Goal: Task Accomplishment & Management: Complete application form

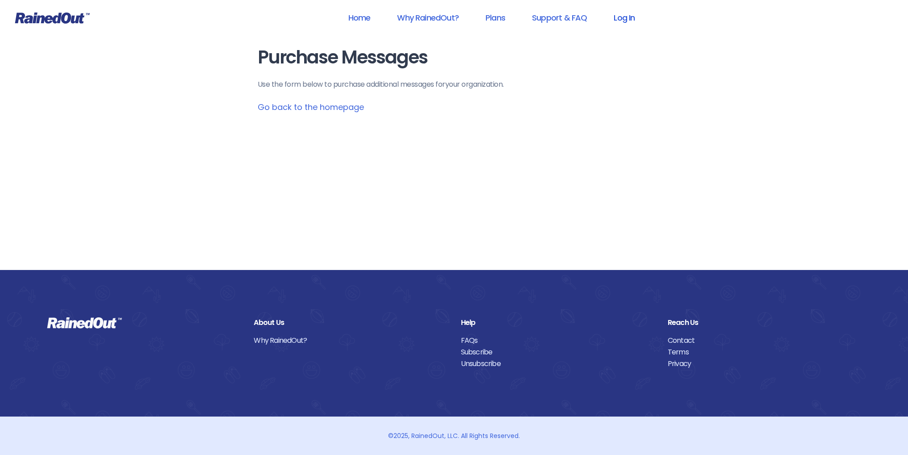
click at [625, 18] on link "Log In" at bounding box center [624, 18] width 44 height 20
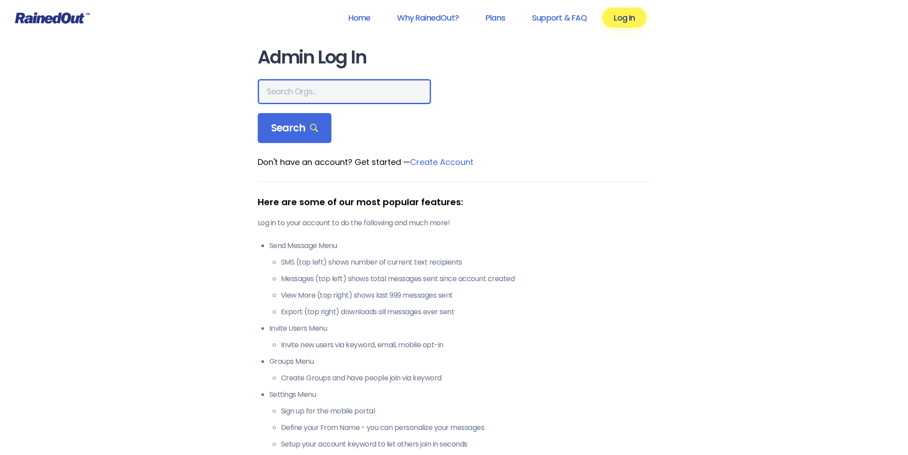
click at [305, 88] on input "text" at bounding box center [344, 91] width 173 height 25
type input "ltp [PERSON_NAME] island"
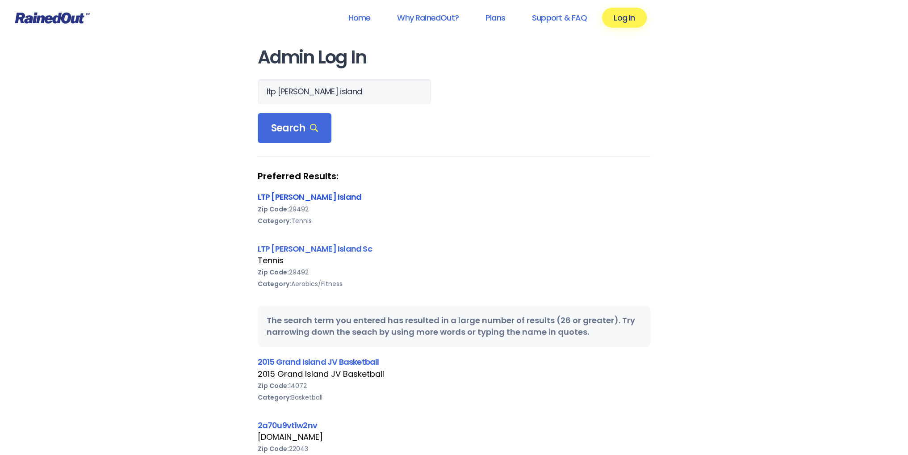
click at [293, 196] on link "LTP [PERSON_NAME] Island" at bounding box center [310, 196] width 104 height 11
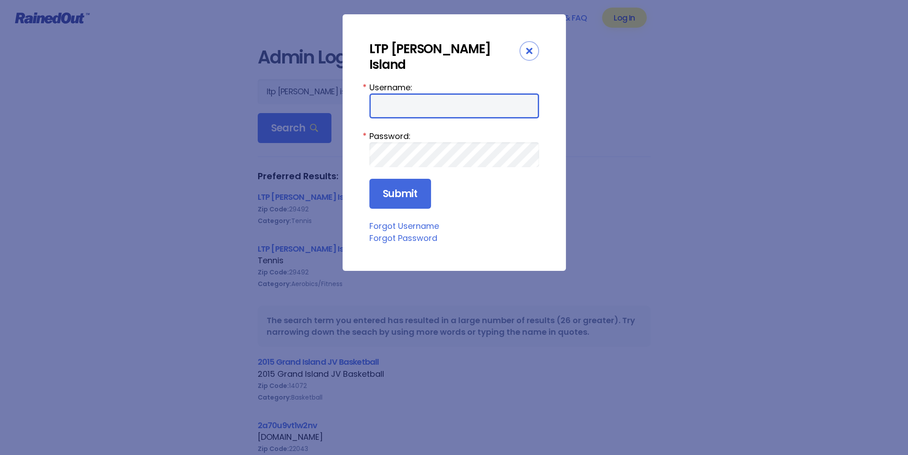
click at [413, 93] on input "Username:" at bounding box center [454, 105] width 170 height 25
type input "tennis"
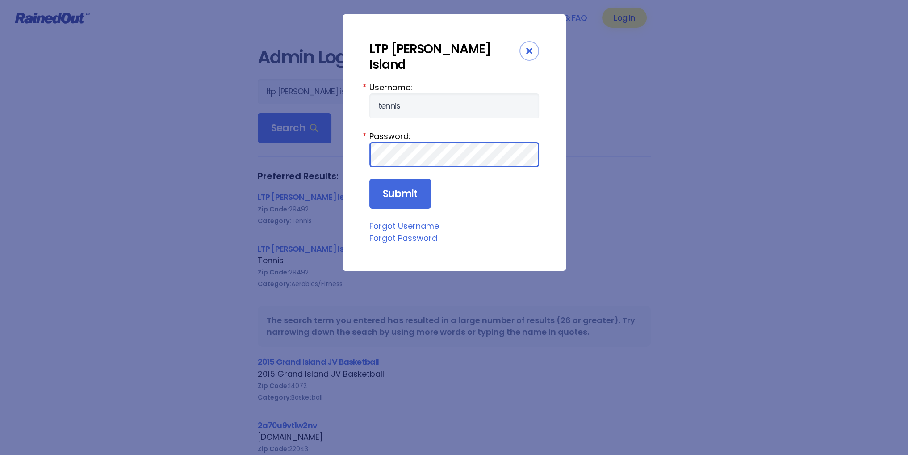
click at [369, 179] on input "Submit" at bounding box center [400, 194] width 62 height 30
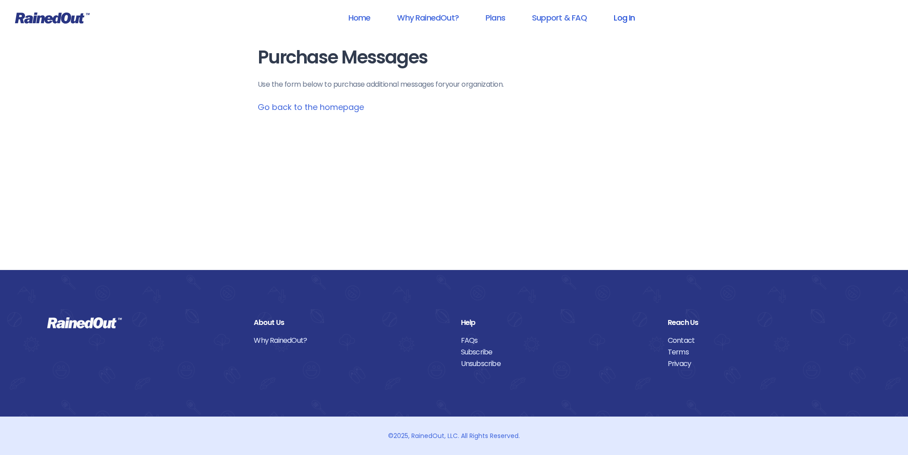
click at [625, 18] on link "Log In" at bounding box center [624, 18] width 44 height 20
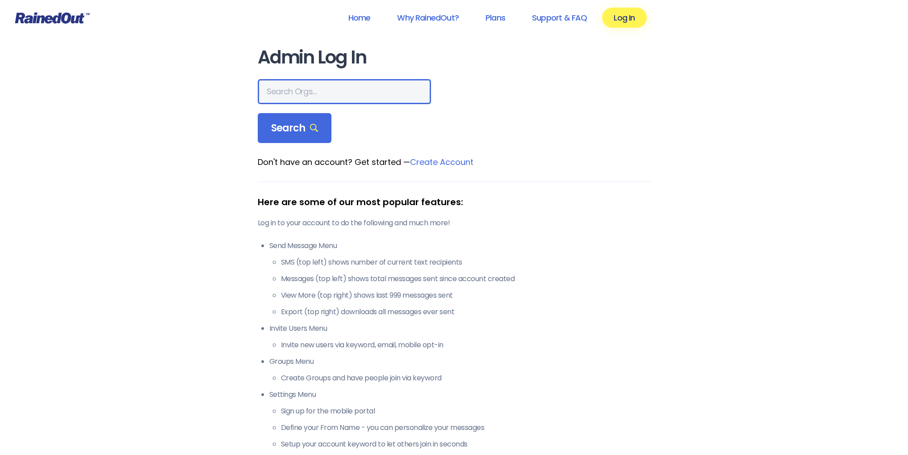
click at [315, 88] on input "text" at bounding box center [344, 91] width 173 height 25
type input "ltp [PERSON_NAME] island"
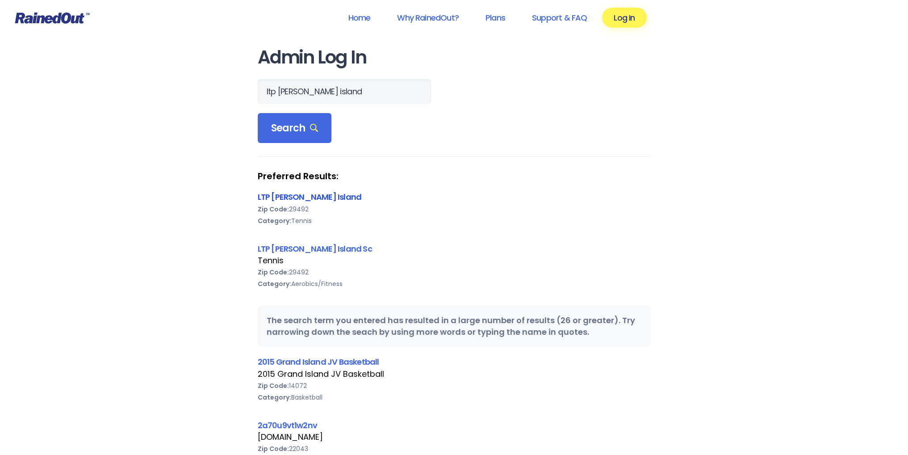
click at [285, 195] on link "LTP [PERSON_NAME] Island" at bounding box center [310, 196] width 104 height 11
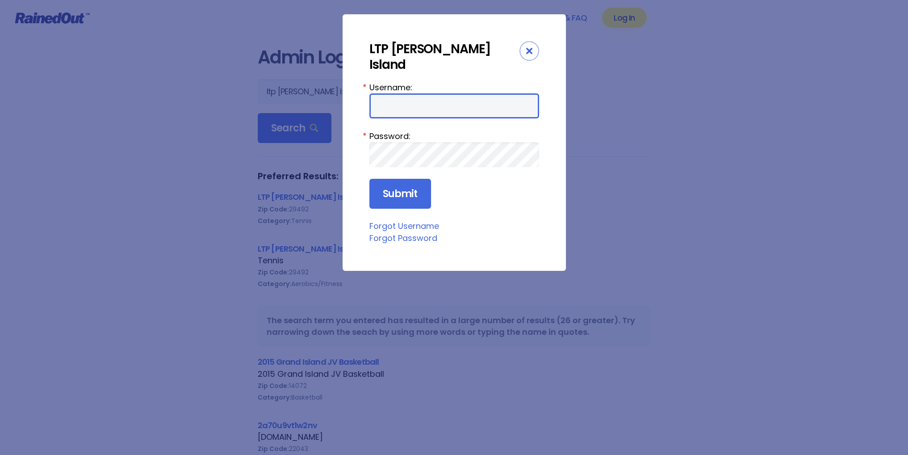
click at [412, 93] on input "Username:" at bounding box center [454, 105] width 170 height 25
type input "tennis"
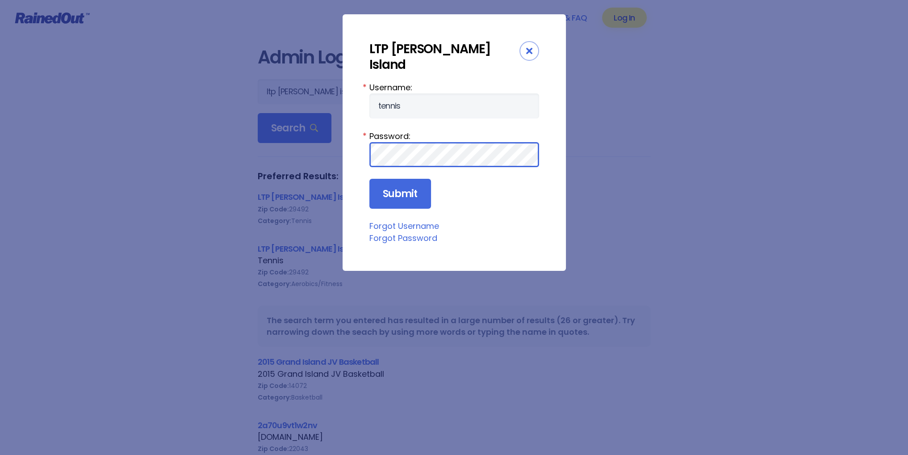
click at [369, 179] on input "Submit" at bounding box center [400, 194] width 62 height 30
